Goal: Contribute content

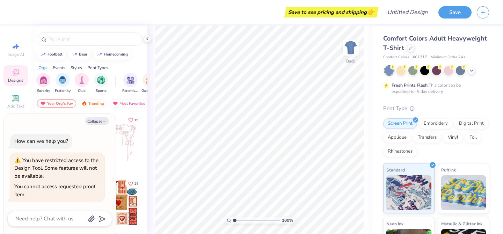
click at [7, 14] on div at bounding box center [7, 12] width 14 height 24
click at [486, 14] on icon "button" at bounding box center [483, 11] width 6 height 6
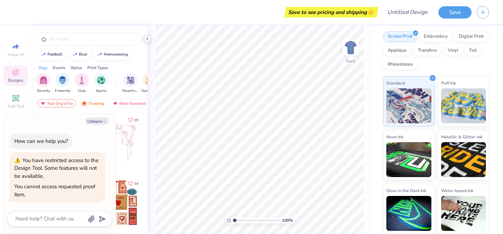
click at [146, 39] on icon at bounding box center [148, 39] width 6 height 6
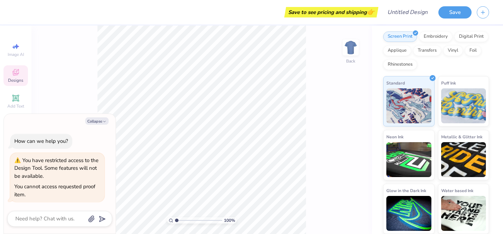
click at [488, 15] on button "button" at bounding box center [483, 12] width 12 height 12
type textarea "x"
